Goal: Information Seeking & Learning: Learn about a topic

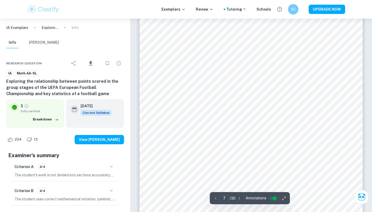
scroll to position [2061, 0]
type input "8"
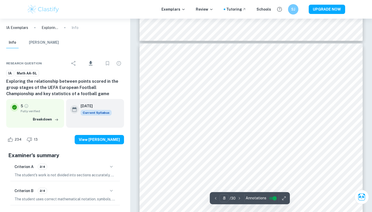
scroll to position [2366, 0]
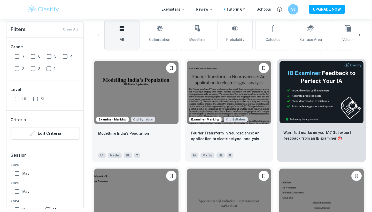
scroll to position [279, 0]
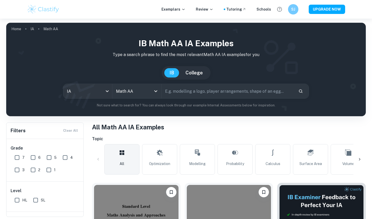
click at [190, 93] on input "text" at bounding box center [228, 91] width 133 height 14
type input "modelling"
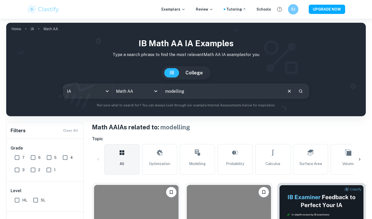
scroll to position [136, 0]
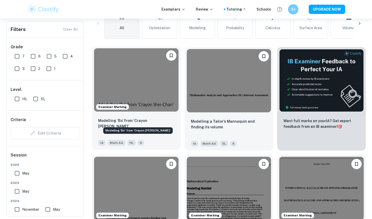
click at [163, 123] on p "Modelling ‘Bo’ from ‘Crayon [PERSON_NAME]’" at bounding box center [136, 123] width 76 height 11
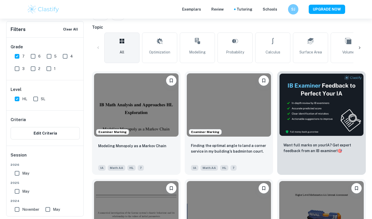
checkbox input "true"
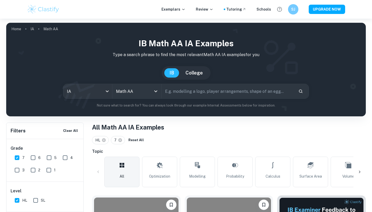
scroll to position [106, 0]
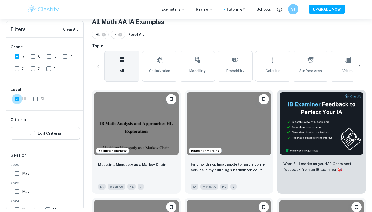
click at [18, 96] on input "HL" at bounding box center [17, 99] width 10 height 10
checkbox input "false"
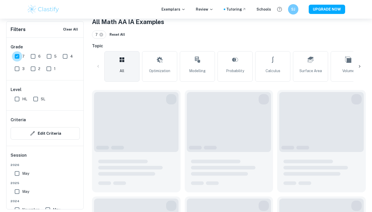
click at [18, 56] on input "7" at bounding box center [17, 56] width 10 height 10
checkbox input "false"
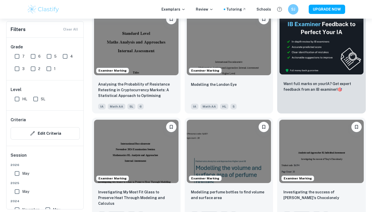
scroll to position [216, 0]
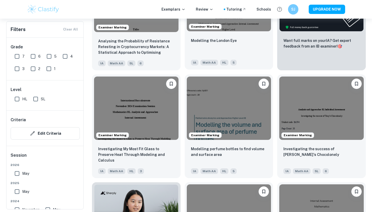
click at [193, 47] on div "Modelling the London Eye" at bounding box center [229, 46] width 76 height 18
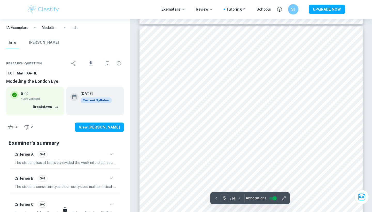
scroll to position [1391, 0]
type input "2"
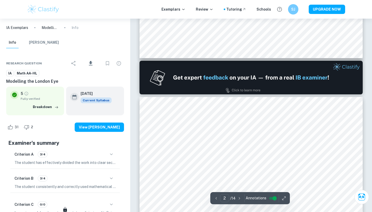
scroll to position [349, 0]
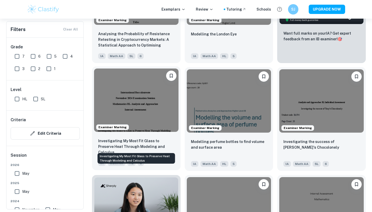
scroll to position [383, 0]
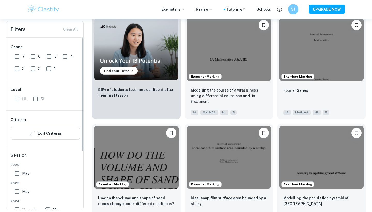
click at [14, 56] on input "7" at bounding box center [17, 56] width 10 height 10
checkbox input "true"
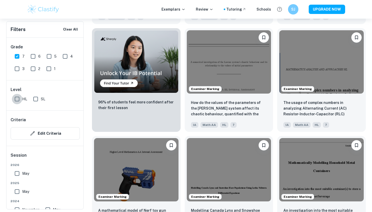
click at [19, 99] on input "HL" at bounding box center [17, 99] width 10 height 10
checkbox input "true"
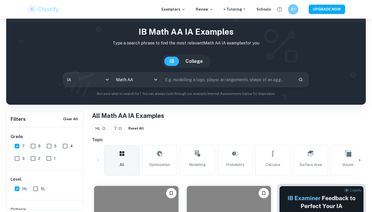
scroll to position [179, 0]
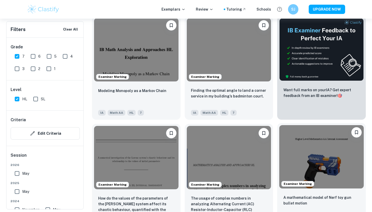
click at [300, 149] on img at bounding box center [322, 156] width 85 height 63
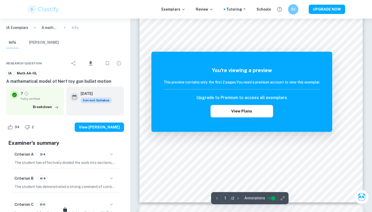
scroll to position [155, 0]
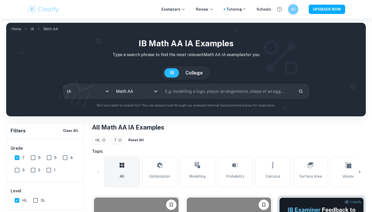
click at [175, 94] on input "text" at bounding box center [228, 91] width 133 height 14
type input "modelling"
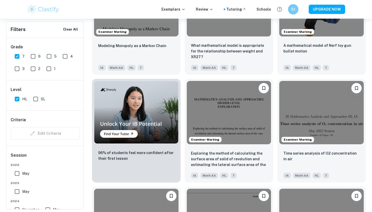
scroll to position [290, 0]
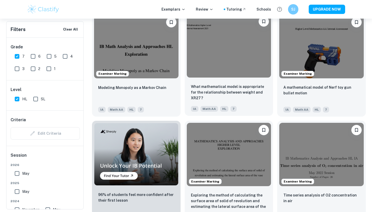
click at [202, 81] on div "What mathematical model is appropriate for the relationship between weight and …" at bounding box center [229, 98] width 89 height 36
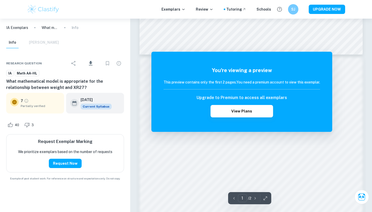
scroll to position [396, 0]
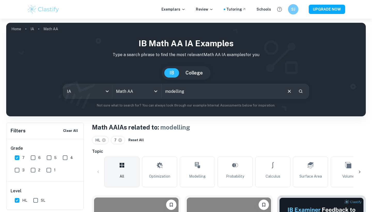
click at [18, 157] on input "7" at bounding box center [17, 158] width 10 height 10
checkbox input "false"
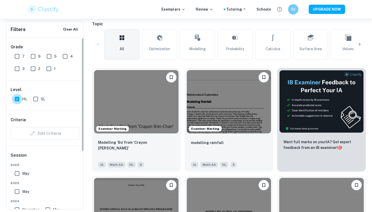
click at [16, 98] on input "HL" at bounding box center [17, 99] width 10 height 10
checkbox input "false"
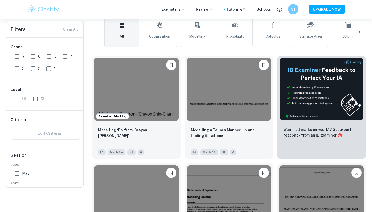
scroll to position [0, 0]
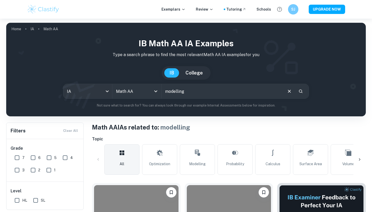
click at [190, 91] on input "modelling" at bounding box center [222, 91] width 121 height 14
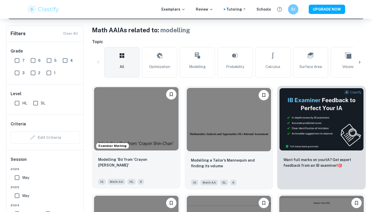
scroll to position [107, 0]
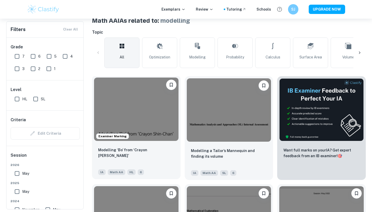
click at [165, 142] on div "Examiner Marking" at bounding box center [136, 109] width 89 height 67
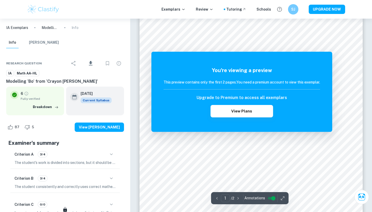
scroll to position [153, 0]
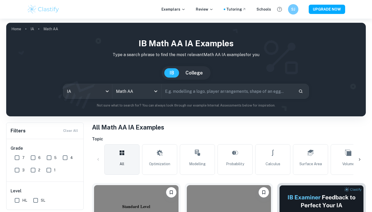
click at [176, 94] on input "text" at bounding box center [228, 91] width 133 height 14
type input "modelling a logo"
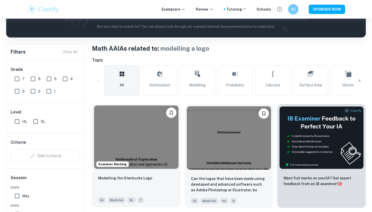
scroll to position [87, 0]
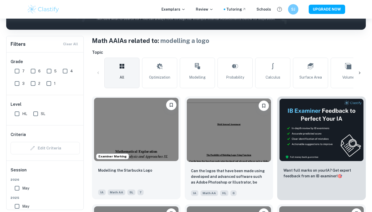
click at [155, 178] on div "Modelling the Starbucks Logo" at bounding box center [136, 176] width 76 height 18
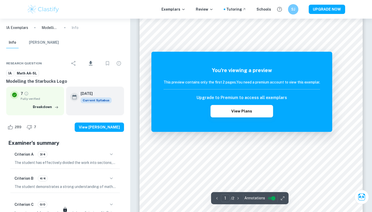
scroll to position [282, 0]
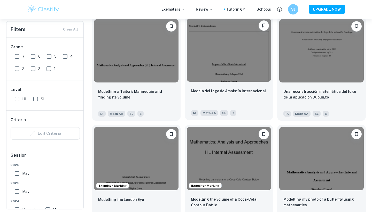
scroll to position [498, 0]
